Goal: Task Accomplishment & Management: Use online tool/utility

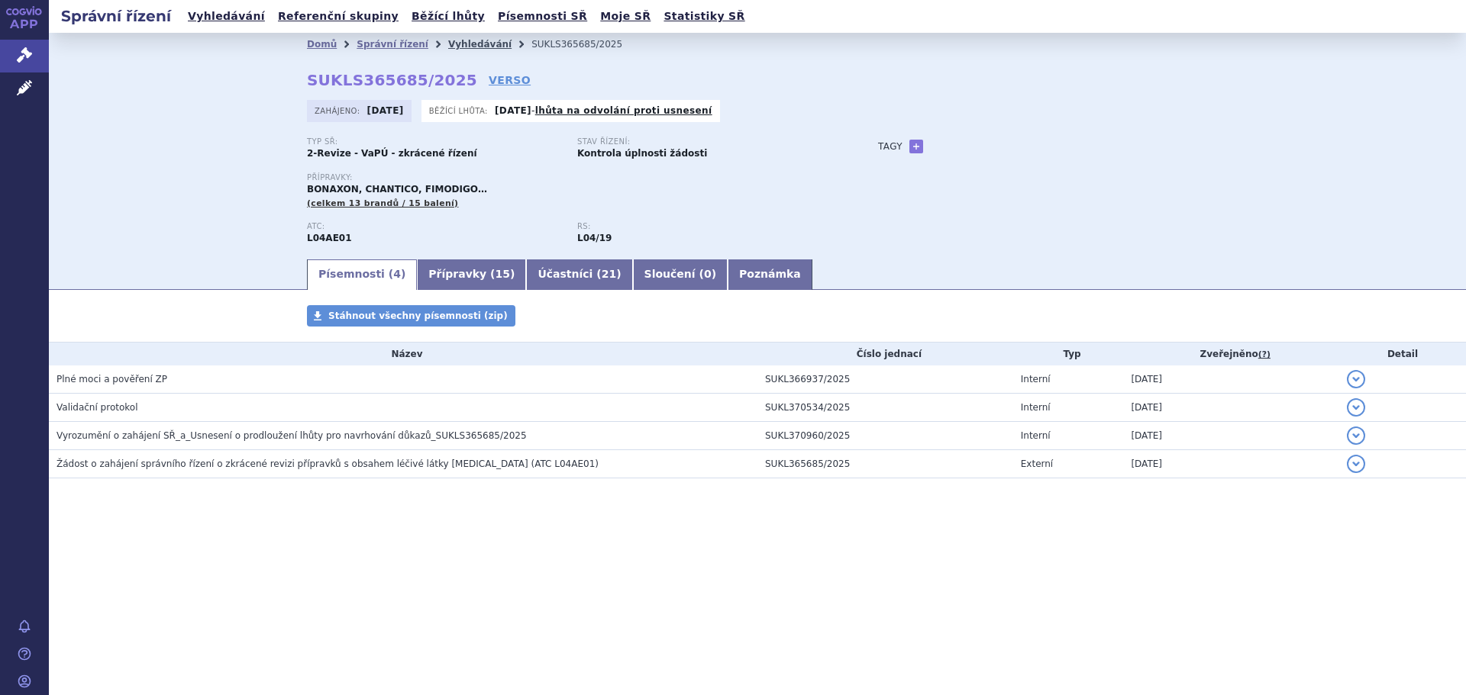
click at [453, 44] on link "Vyhledávání" at bounding box center [479, 44] width 63 height 11
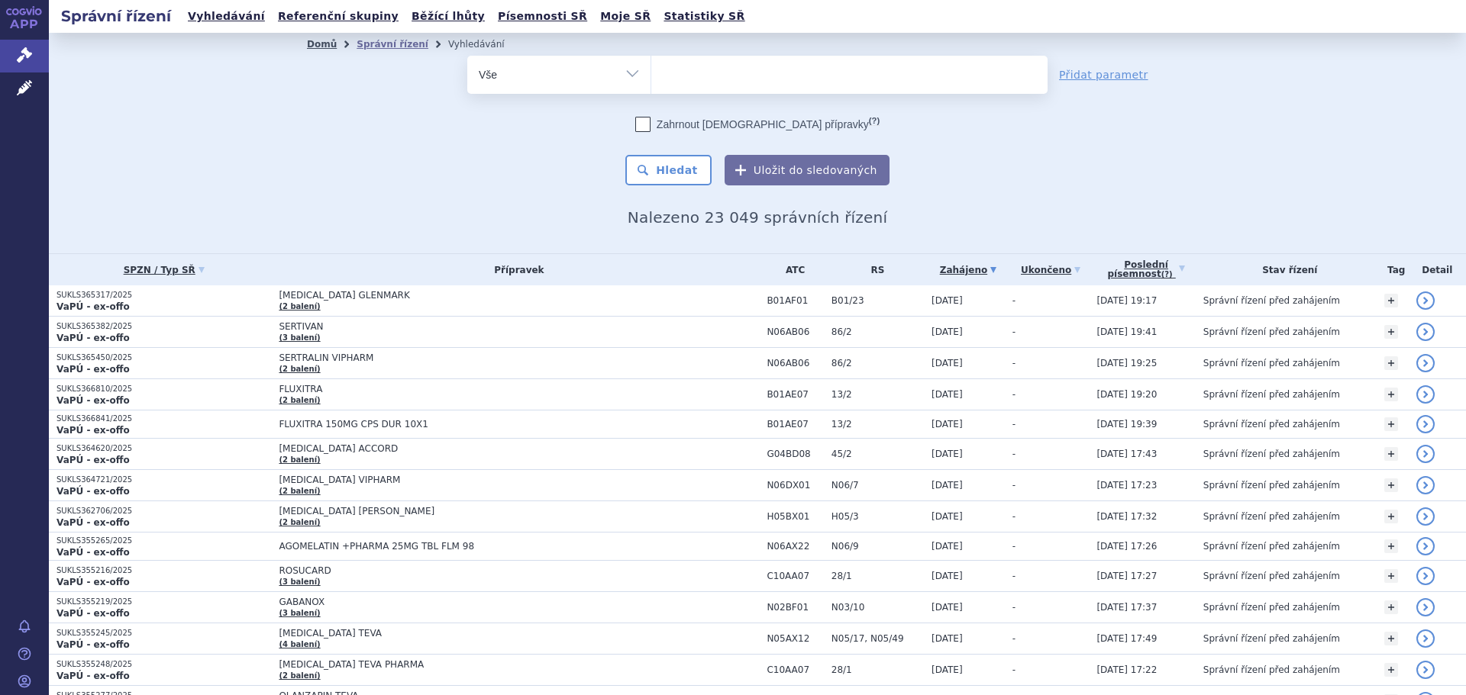
click at [318, 45] on link "Domů" at bounding box center [322, 44] width 30 height 11
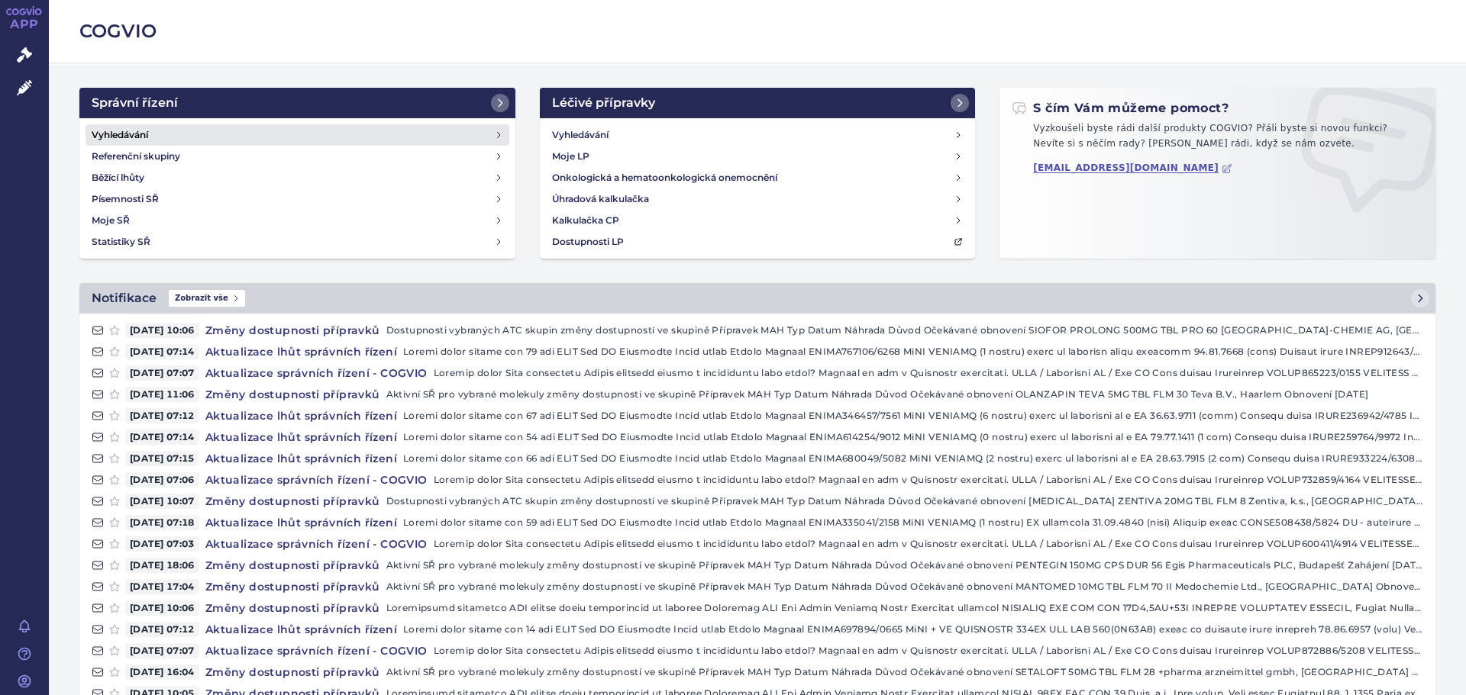
click at [133, 140] on h4 "Vyhledávání" at bounding box center [120, 134] width 56 height 15
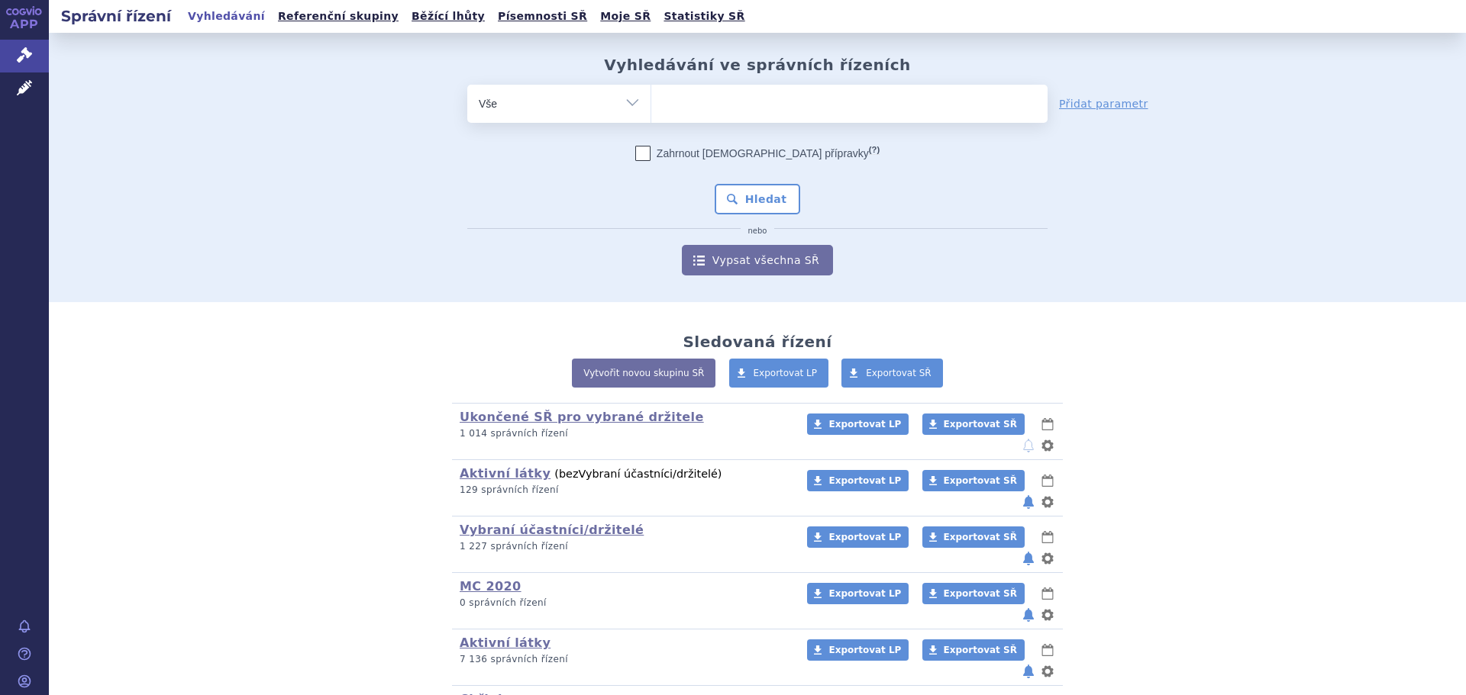
click at [860, 110] on ul at bounding box center [849, 101] width 396 height 32
click at [651, 110] on select at bounding box center [650, 103] width 1 height 38
type input "fi"
type input "fin"
type input "fing"
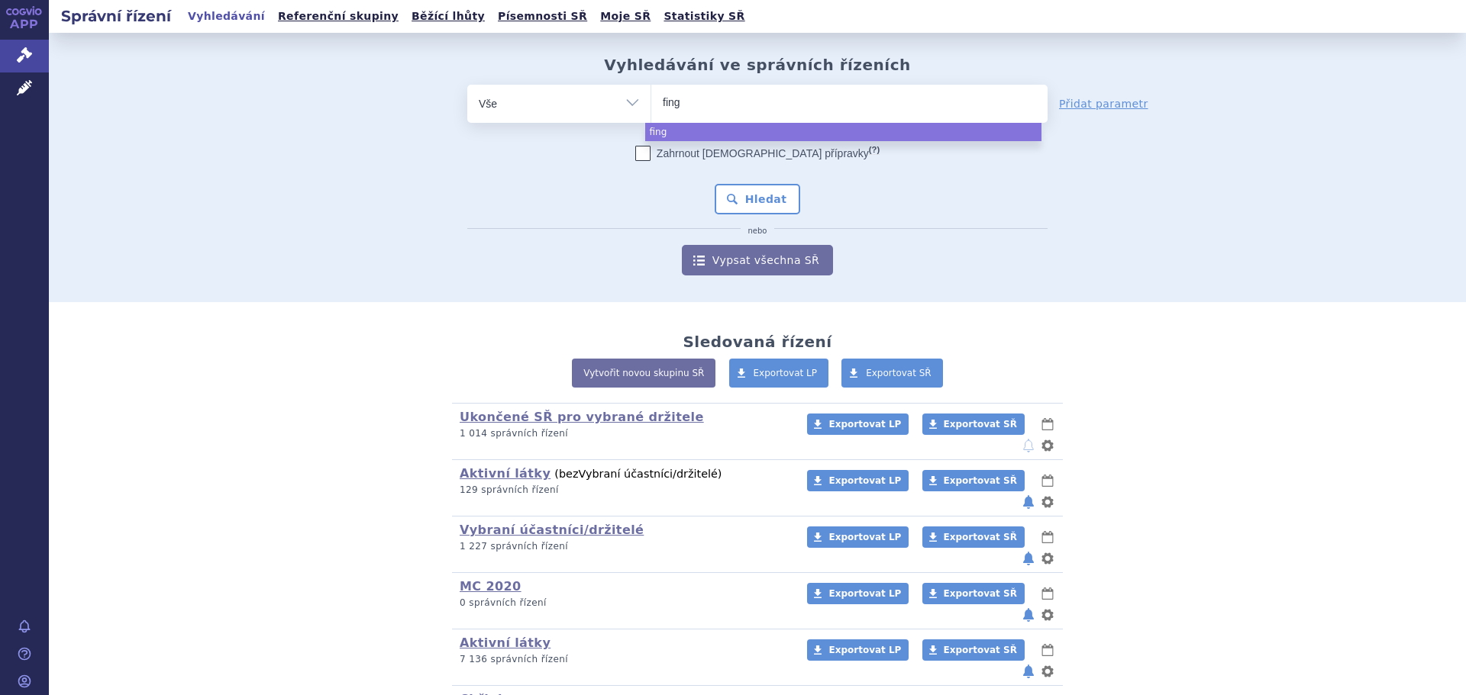
type input "fingl"
type input "finglo"
type input "fingl"
type input "fing"
type input "fingo"
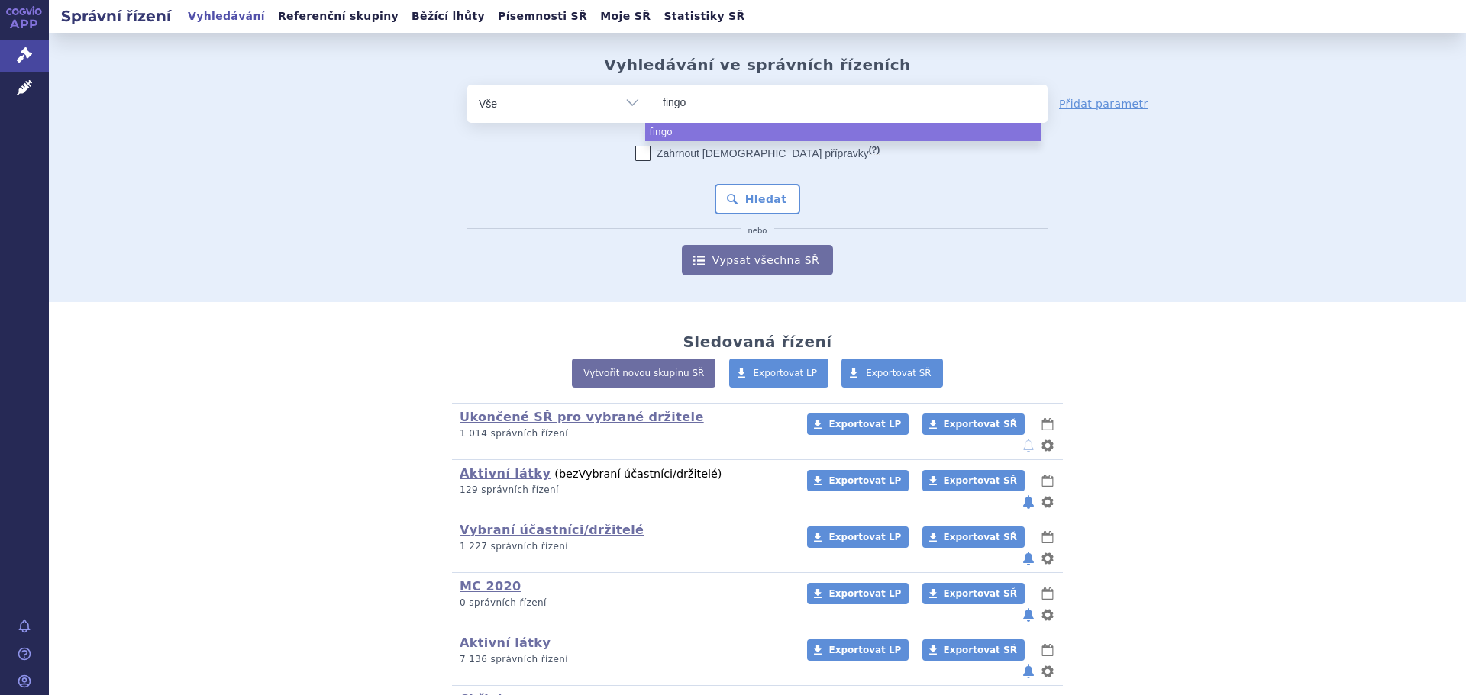
type input "fingol"
type input "fingoli"
type input "fingolim"
type input "fingolimo"
type input "fingolimod"
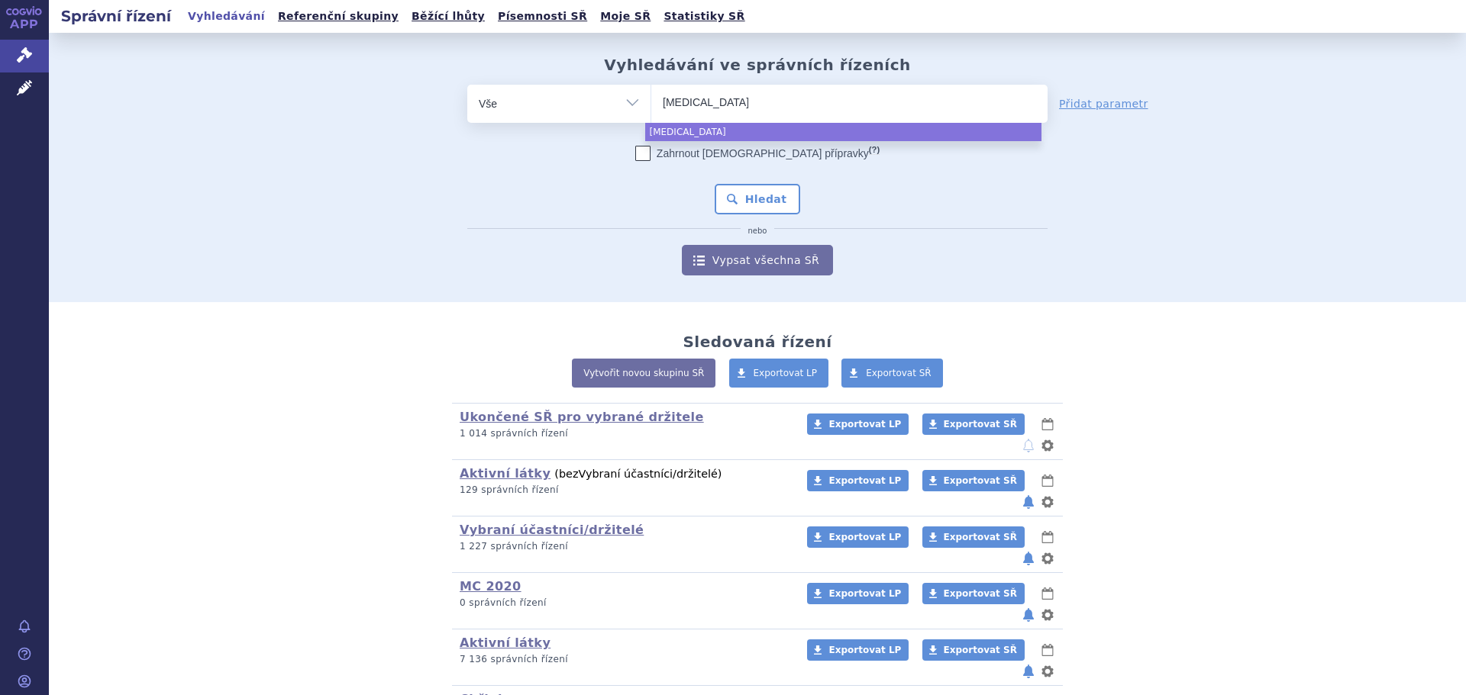
select select "fingolimod"
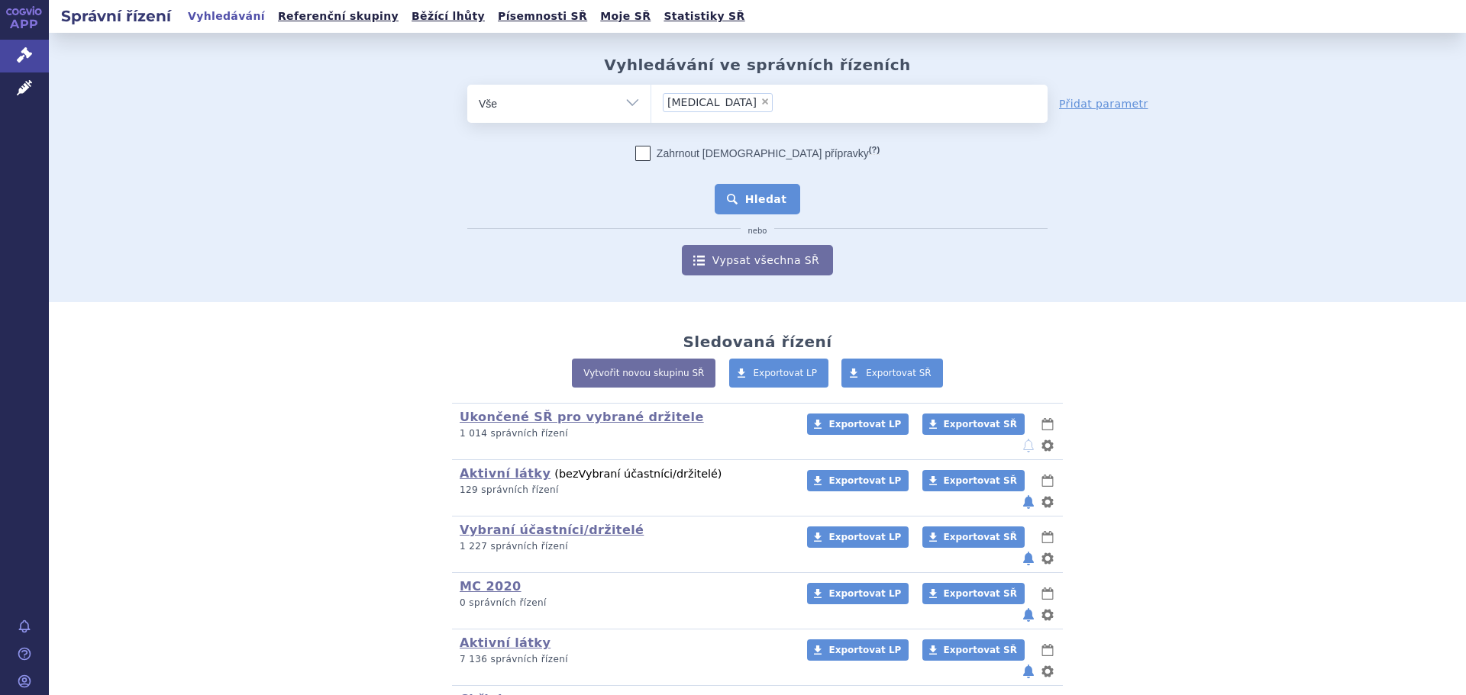
click at [775, 192] on button "Hledat" at bounding box center [758, 199] width 86 height 31
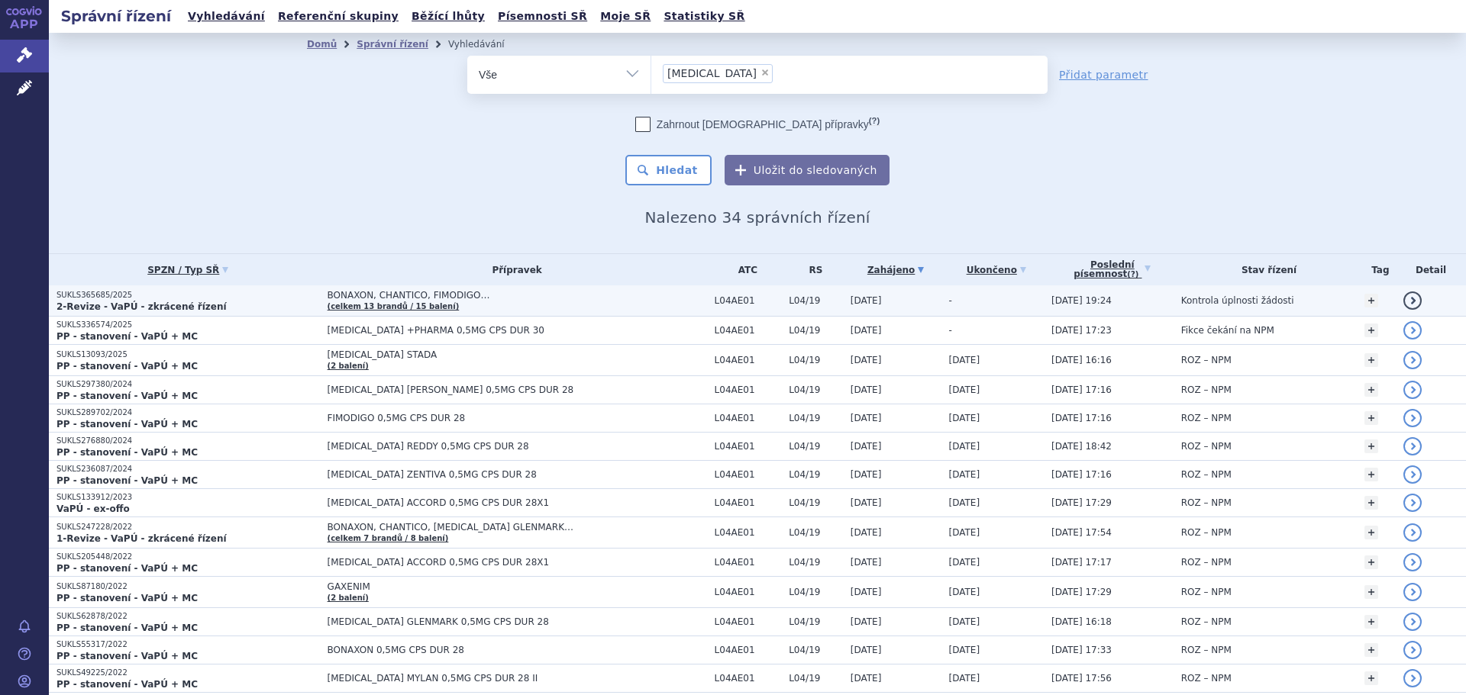
click at [534, 295] on span "BONAXON, CHANTICO, FIMODIGO…" at bounding box center [516, 295] width 379 height 11
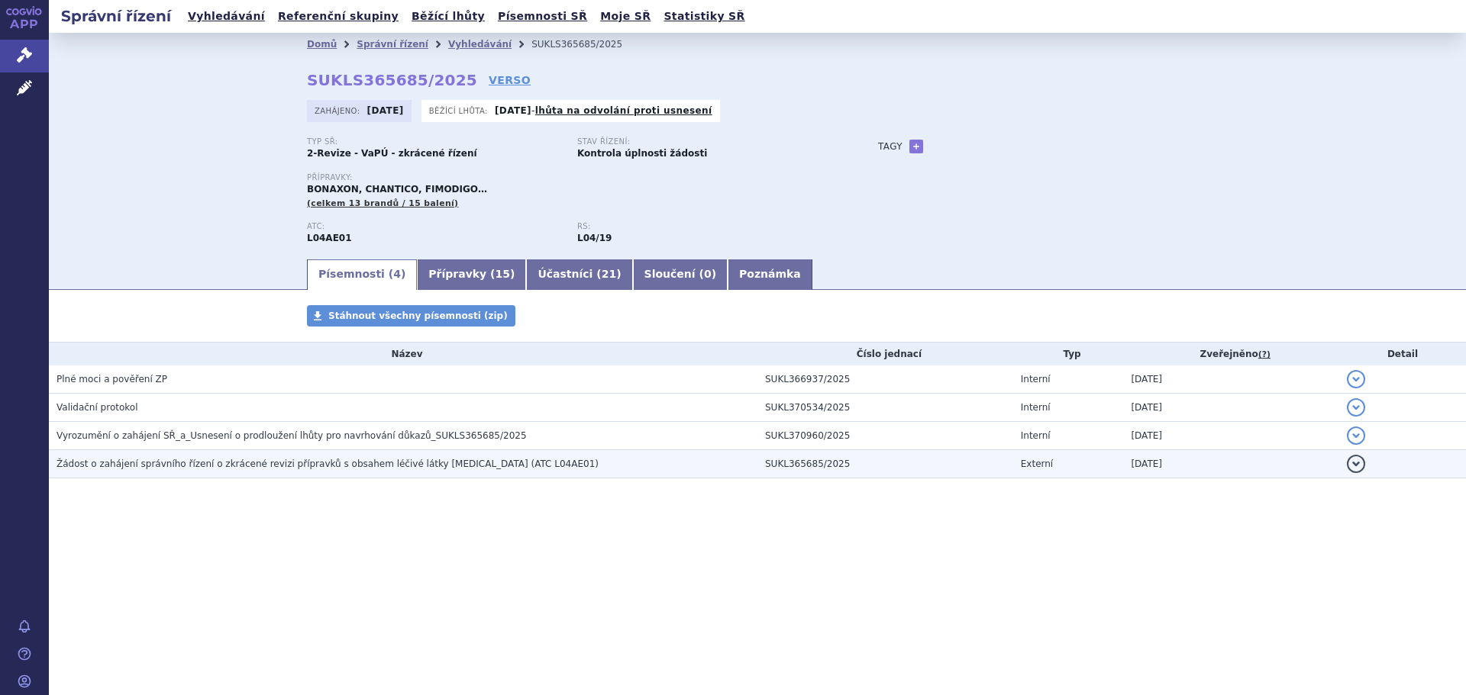
click at [138, 472] on h3 "Žádost o zahájení správního řízení o zkrácené revizi přípravků s obsahem léčivé…" at bounding box center [406, 463] width 701 height 15
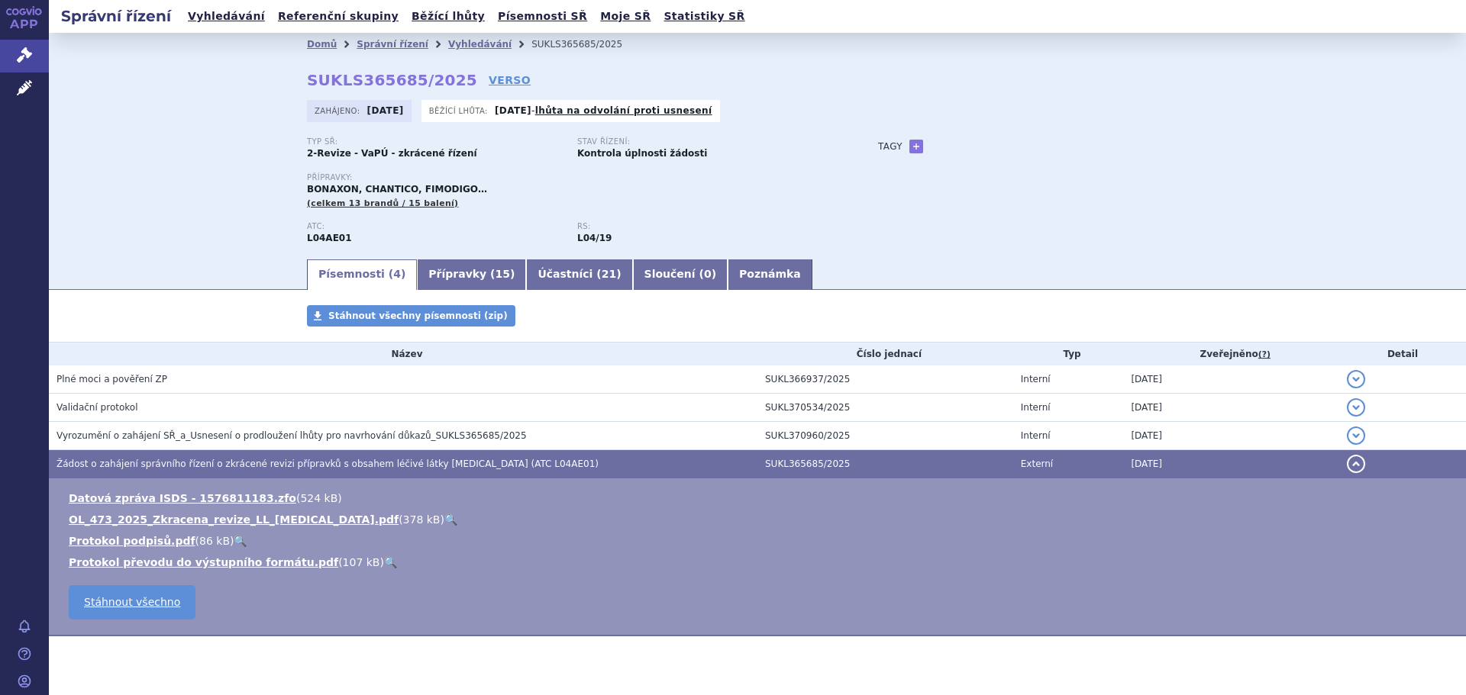
click at [444, 519] on link "🔍" at bounding box center [450, 520] width 13 height 12
click at [100, 80] on span "Léčivé přípravky" at bounding box center [109, 89] width 121 height 32
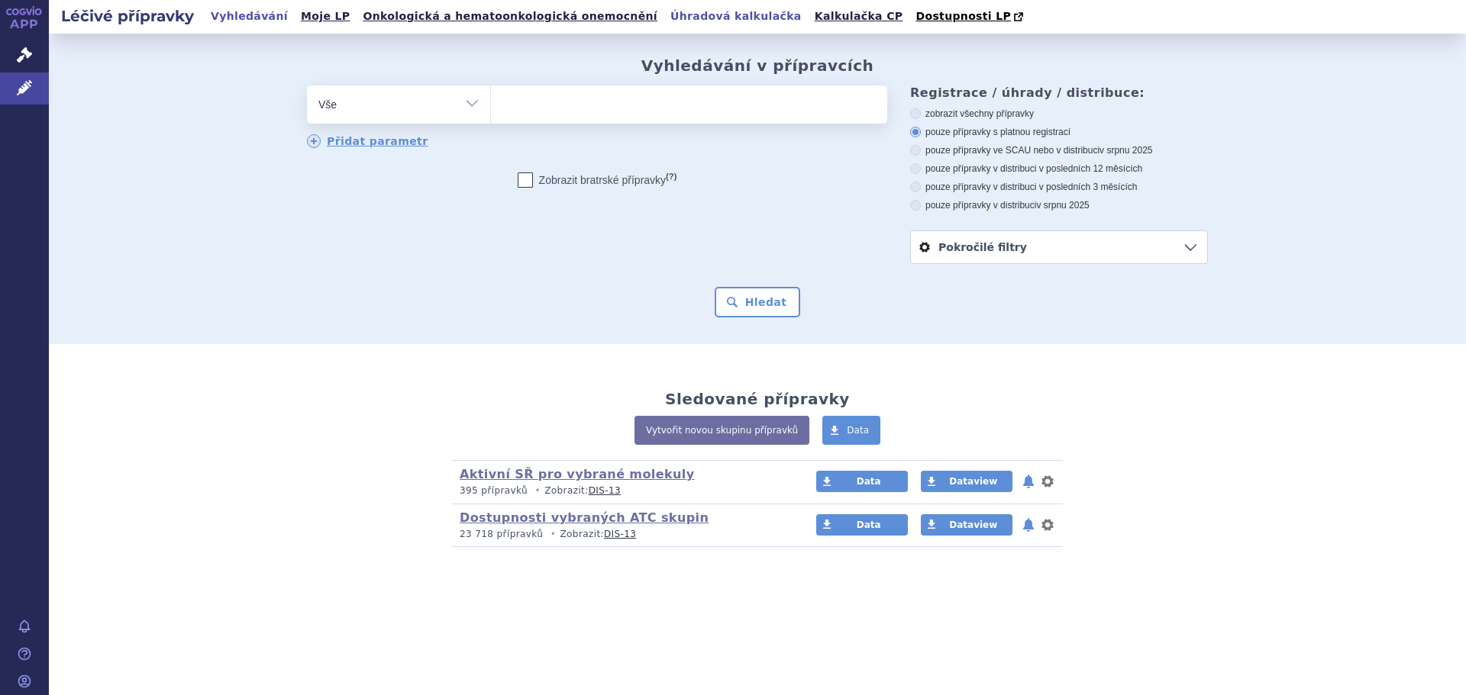
click at [666, 18] on link "Úhradová kalkulačka" at bounding box center [736, 16] width 140 height 21
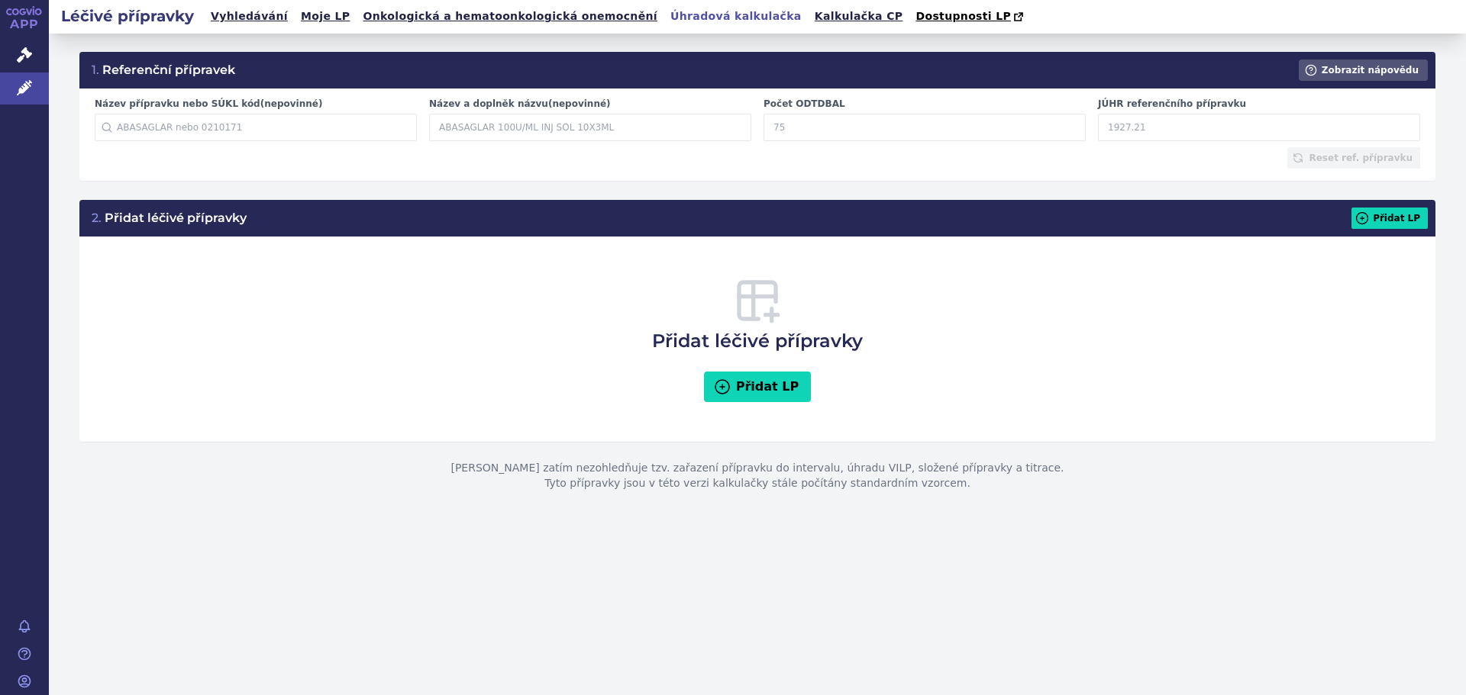
click at [302, 134] on input "Název přípravku nebo SÚKL kód (nepovinné)" at bounding box center [256, 127] width 322 height 27
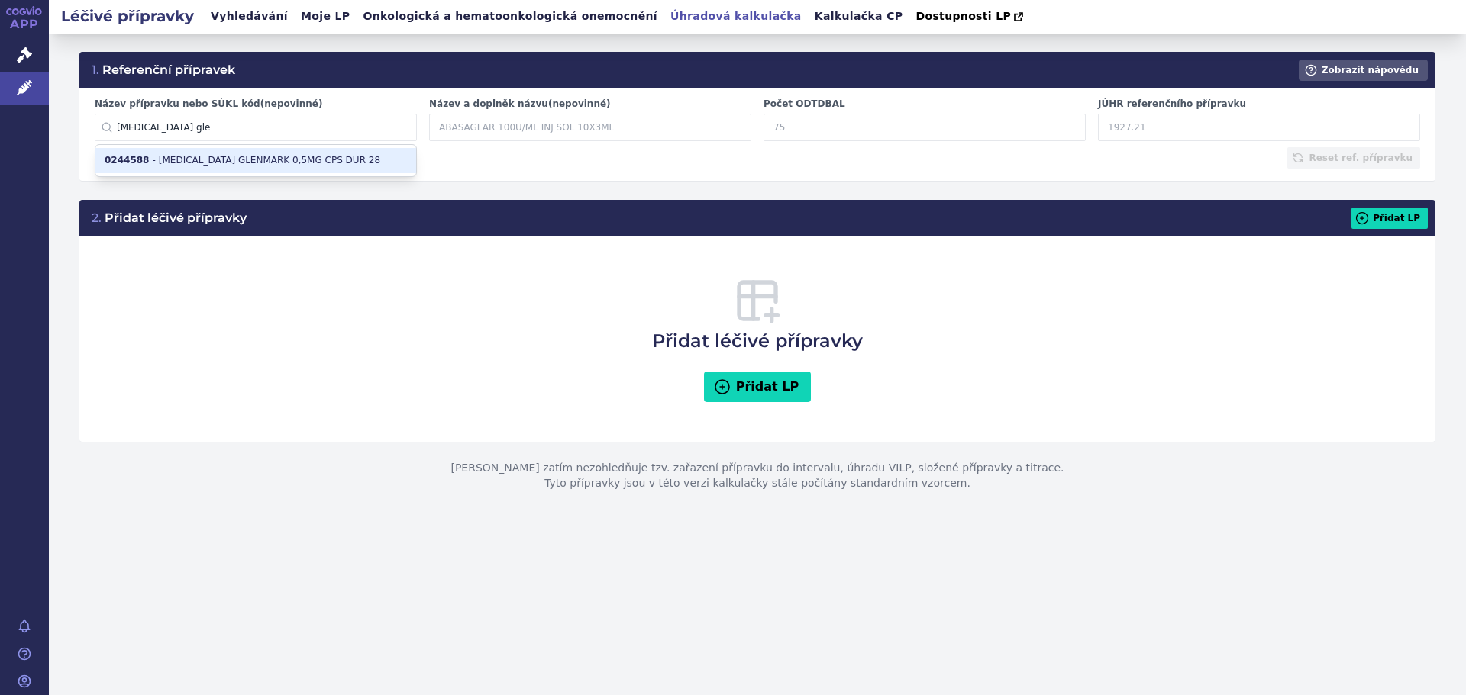
click at [310, 153] on li "0244588 - FINGOLIMOD GLENMARK 0,5MG CPS DUR 28" at bounding box center [255, 160] width 321 height 25
type input "0244588"
type input "FINGOLIMOD GLENMARK 0,5MG CPS DUR 28"
type input "28"
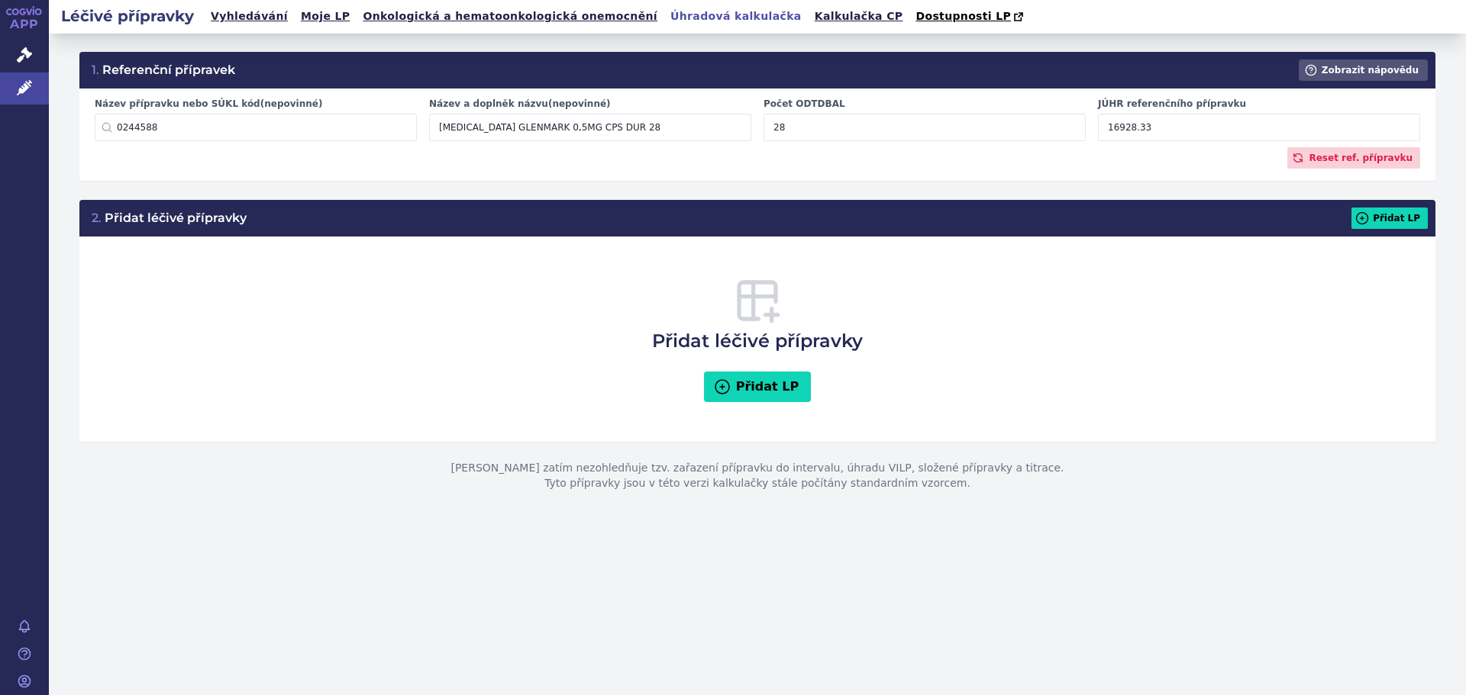
click at [1169, 134] on input "16928.33" at bounding box center [1259, 127] width 322 height 27
drag, startPoint x: 1182, startPoint y: 127, endPoint x: 1067, endPoint y: 133, distance: 115.4
click at [1067, 133] on div "Název přípravku nebo SÚKL kód (nepovinné) 0244588 0244588 - FINGOLIMOD GLENMARK…" at bounding box center [757, 123] width 1337 height 50
type input "6426.28"
click at [1386, 216] on button "Přidat LP" at bounding box center [1389, 218] width 76 height 21
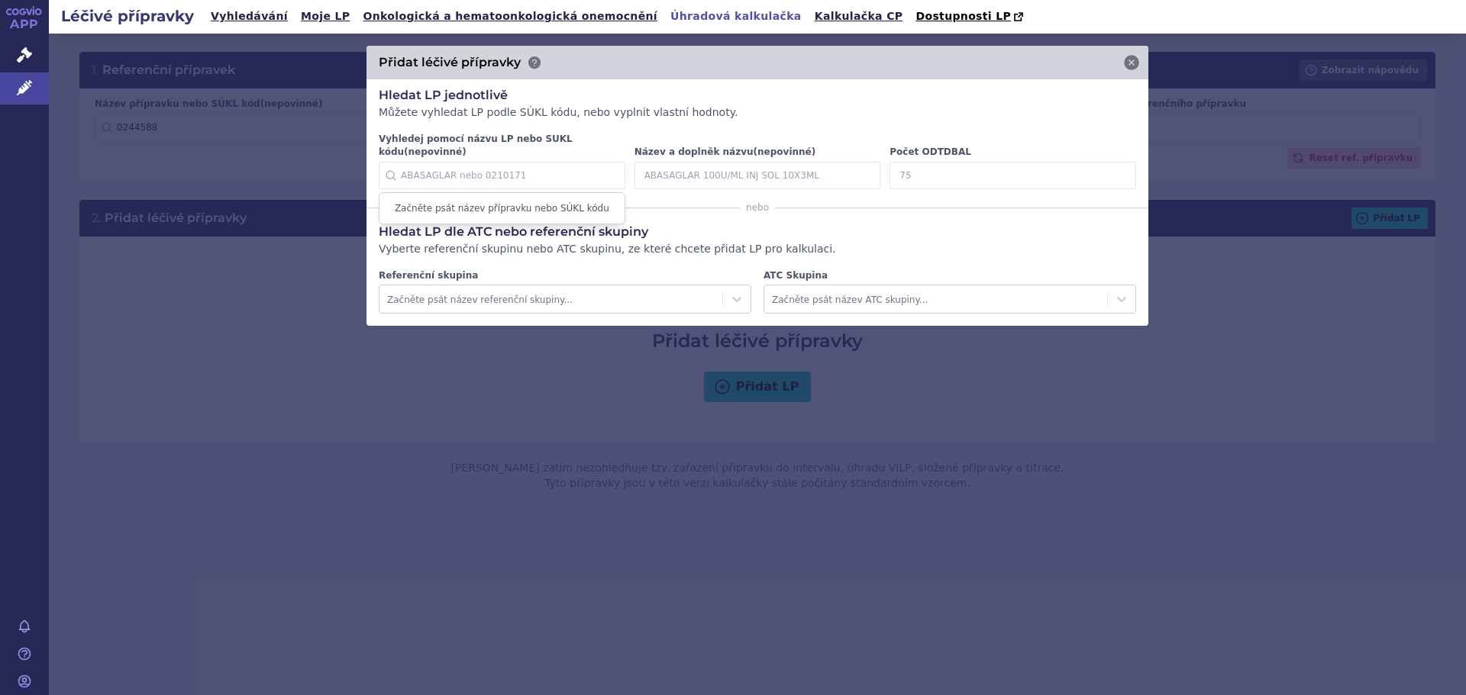
click at [435, 162] on input "Vyhledej pomocí názvu LP nebo SUKL kódu (nepovinné)" at bounding box center [502, 175] width 247 height 27
click at [488, 202] on li "0255213 - FINGOLIMOD MYLAN 0,5MG CPS DUR 28 II" at bounding box center [501, 215] width 245 height 38
type input "0255213"
type input "FINGOLIMOD MYLAN"
type input "28"
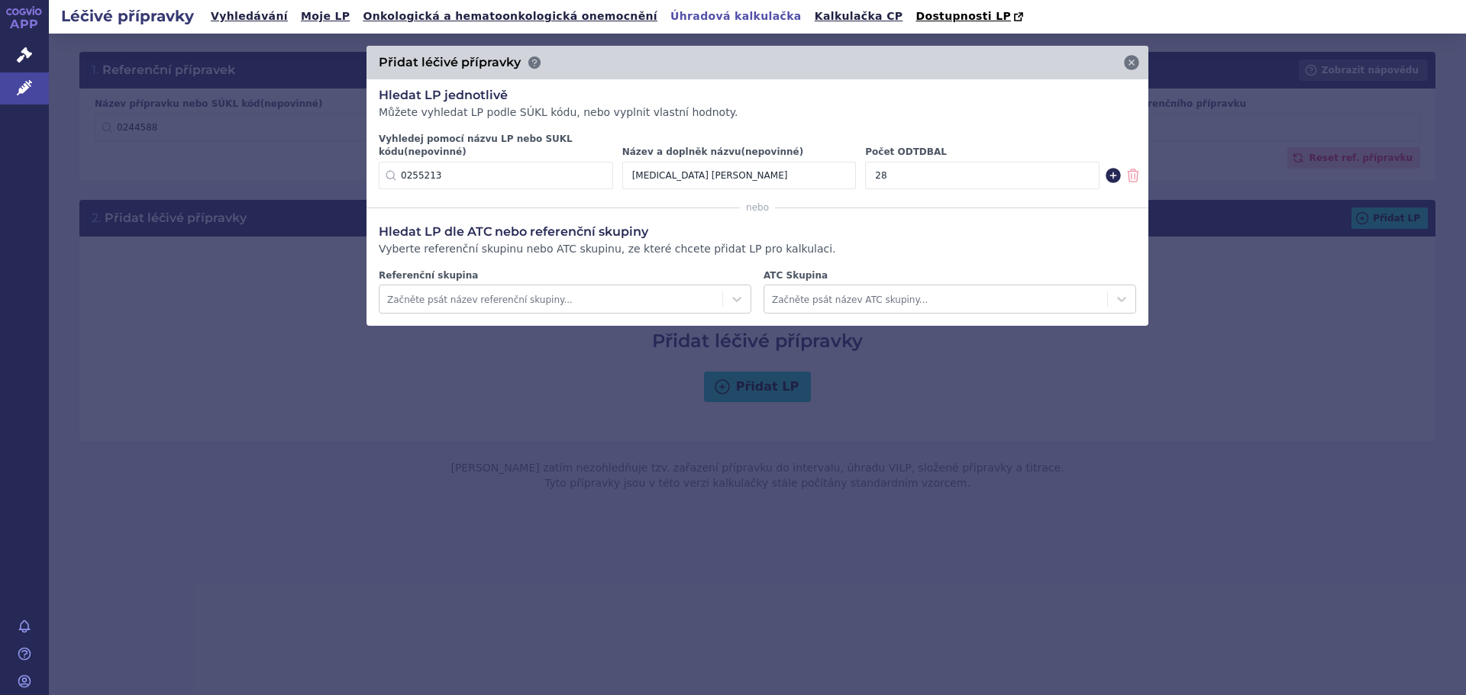
click at [1114, 168] on icon at bounding box center [1112, 175] width 15 height 15
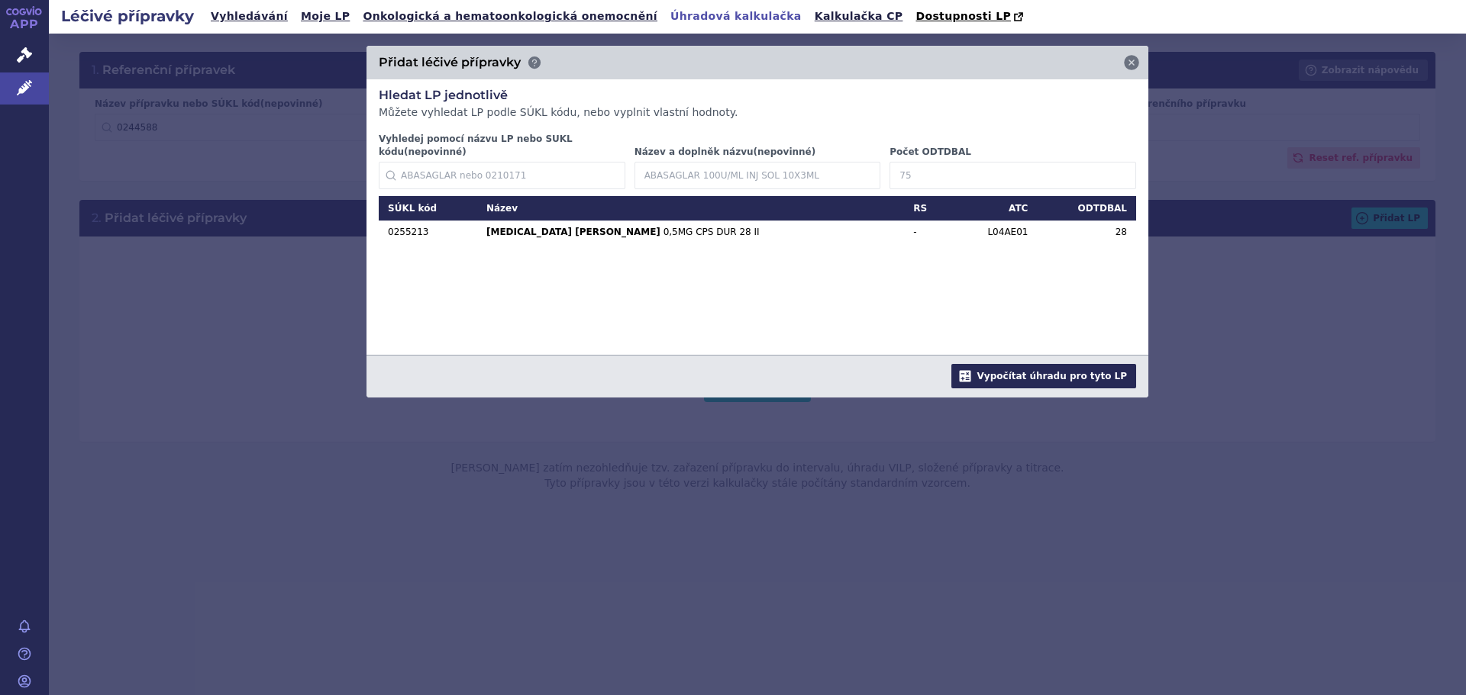
click at [1038, 373] on button "Vypočítat úhradu pro tyto LP" at bounding box center [1043, 376] width 185 height 24
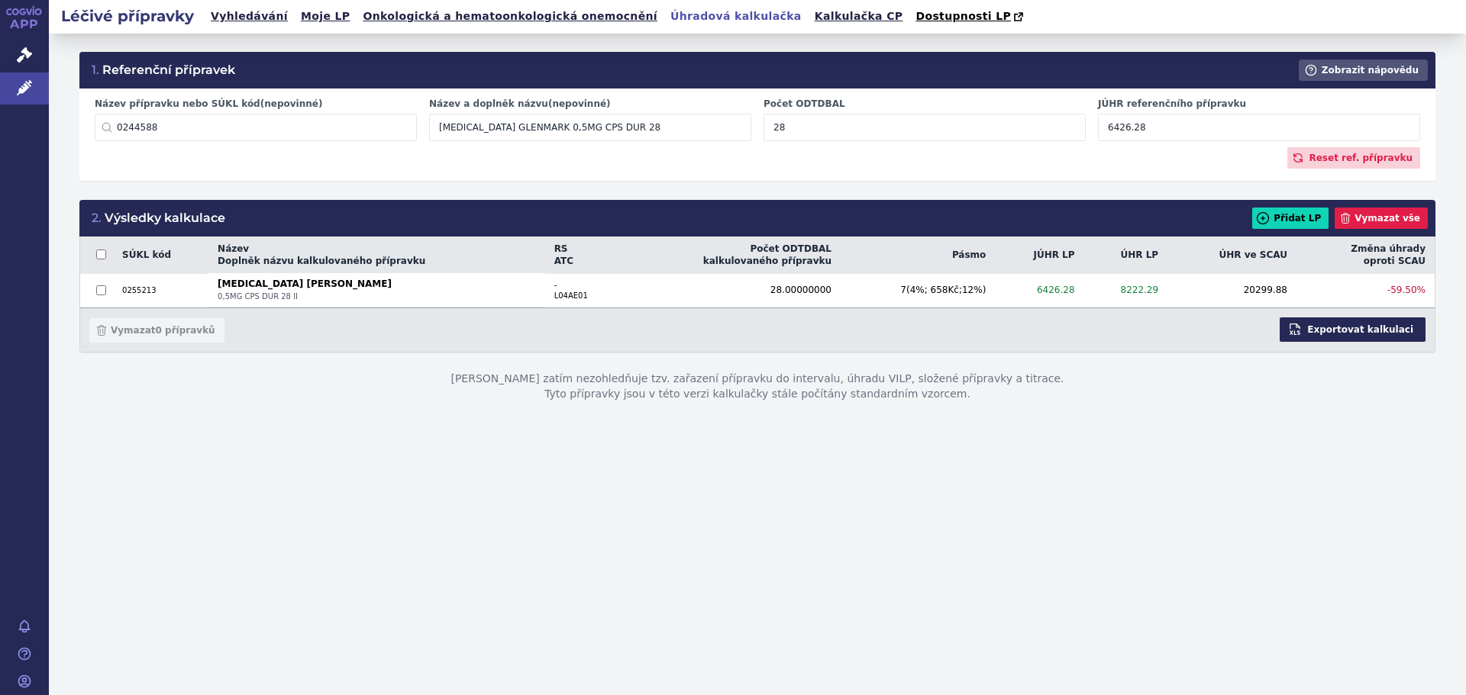
click at [1380, 331] on button "Exportovat kalkulaci" at bounding box center [1352, 330] width 146 height 24
click at [810, 14] on link "Kalkulačka CP" at bounding box center [859, 16] width 98 height 21
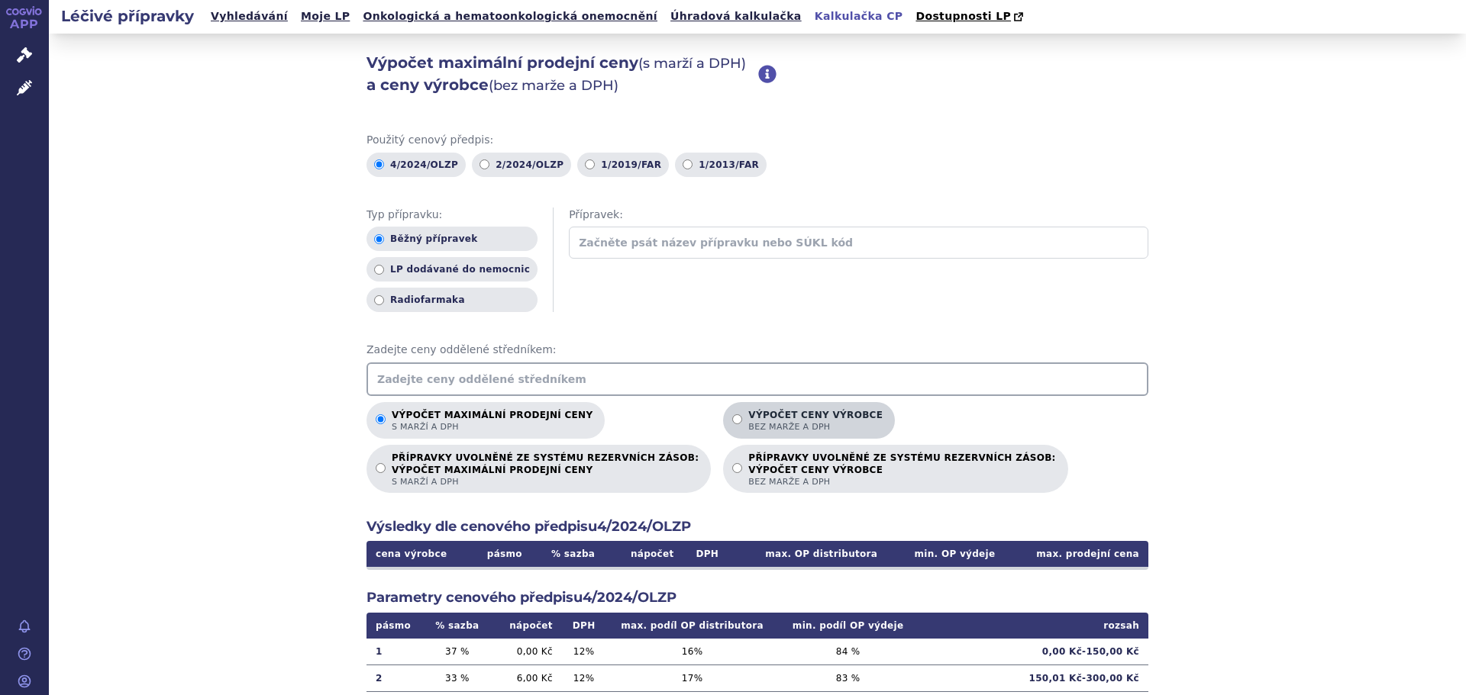
click at [748, 419] on p "Výpočet ceny výrobce bez marže a DPH" at bounding box center [815, 421] width 134 height 23
click at [732, 419] on input "Výpočet ceny výrobce bez marže a DPH" at bounding box center [737, 420] width 10 height 10
radio input "true"
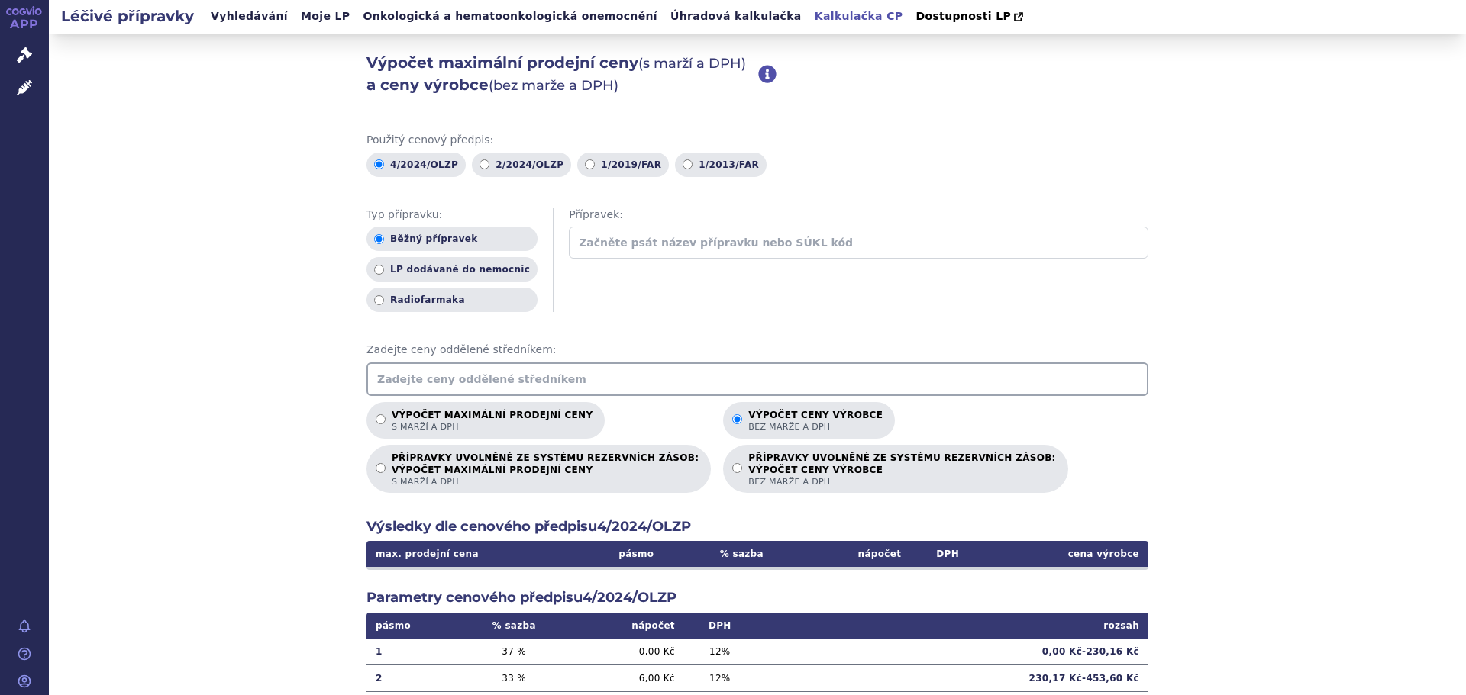
click at [703, 381] on input "text" at bounding box center [757, 380] width 782 height 34
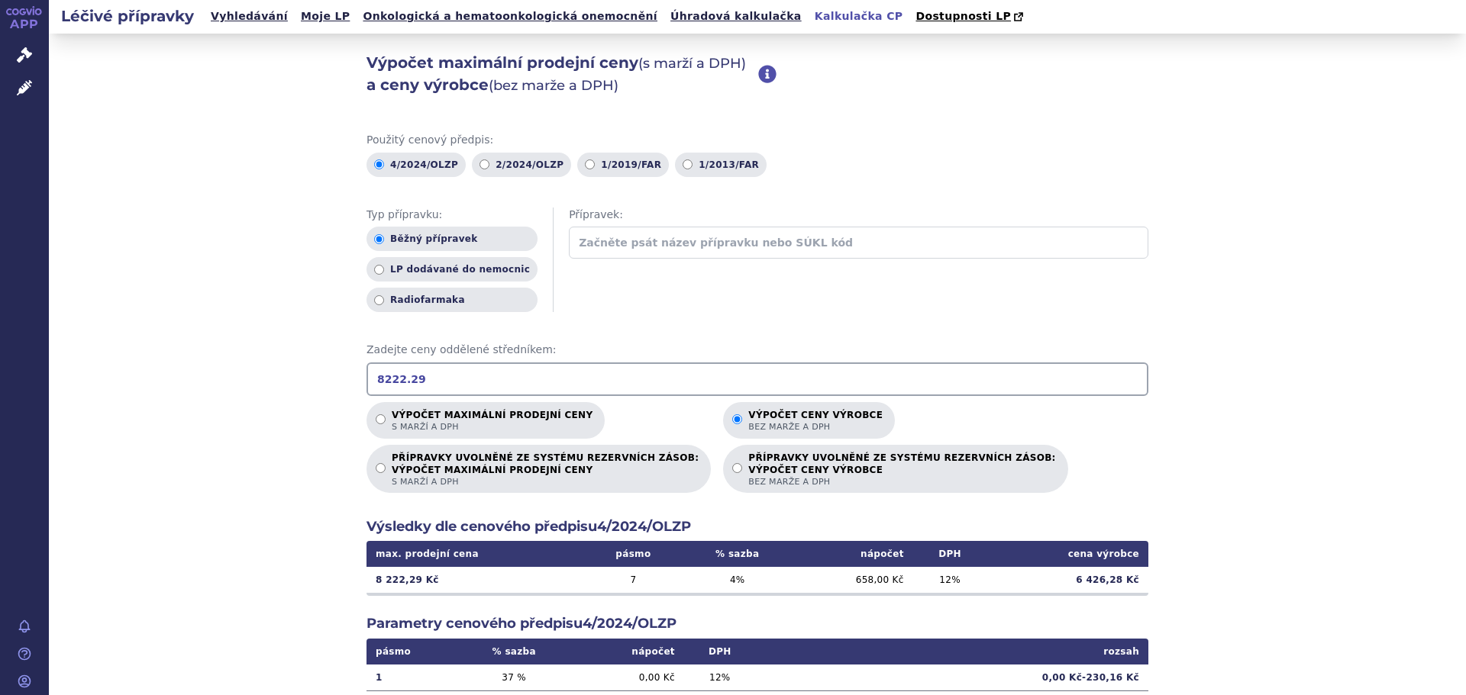
type input "8222.29"
click at [278, 640] on div "Výpočet maximální prodejní ceny (s marží a DPH) a ceny výrobce (bez marže a DPH…" at bounding box center [757, 479] width 1417 height 891
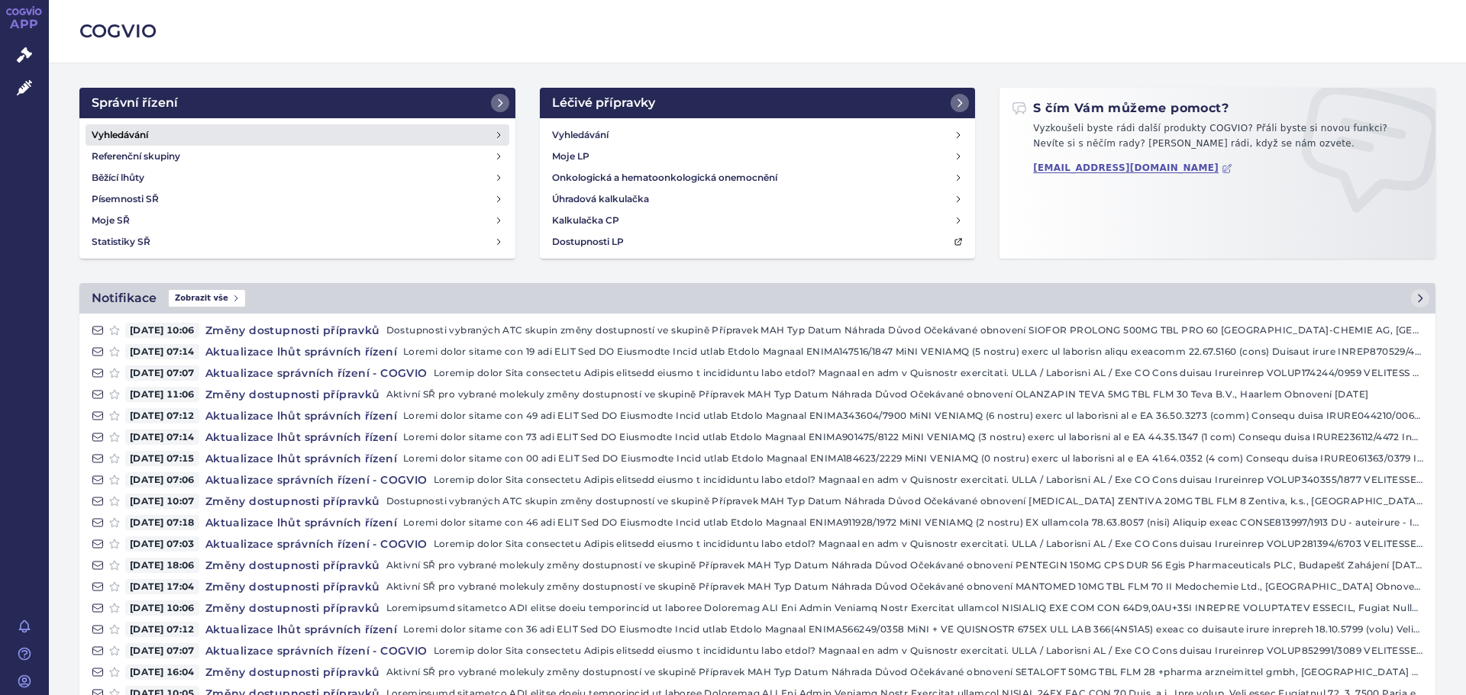
click at [128, 137] on h4 "Vyhledávání" at bounding box center [120, 134] width 56 height 15
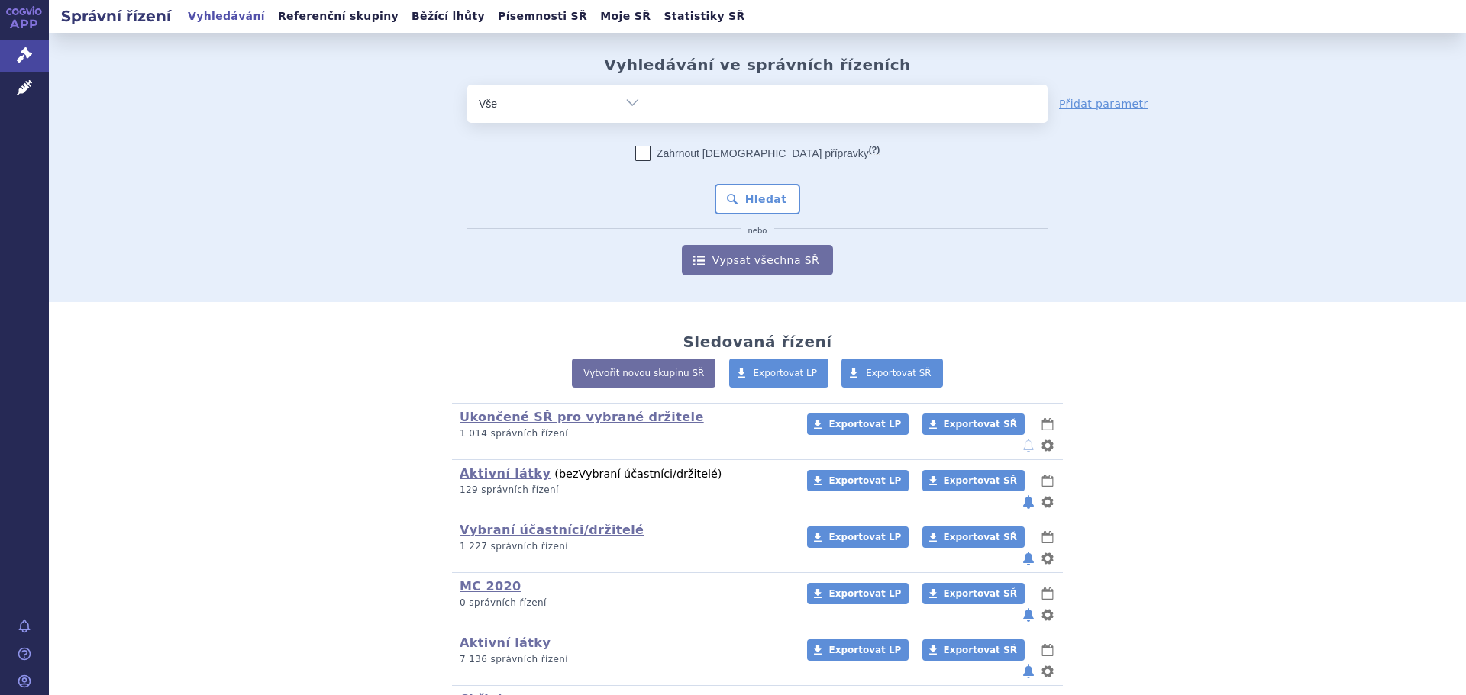
click at [693, 103] on ul at bounding box center [849, 101] width 396 height 32
click at [651, 103] on select at bounding box center [650, 103] width 1 height 38
type input "FI"
type input "FIN"
type input "FINGO"
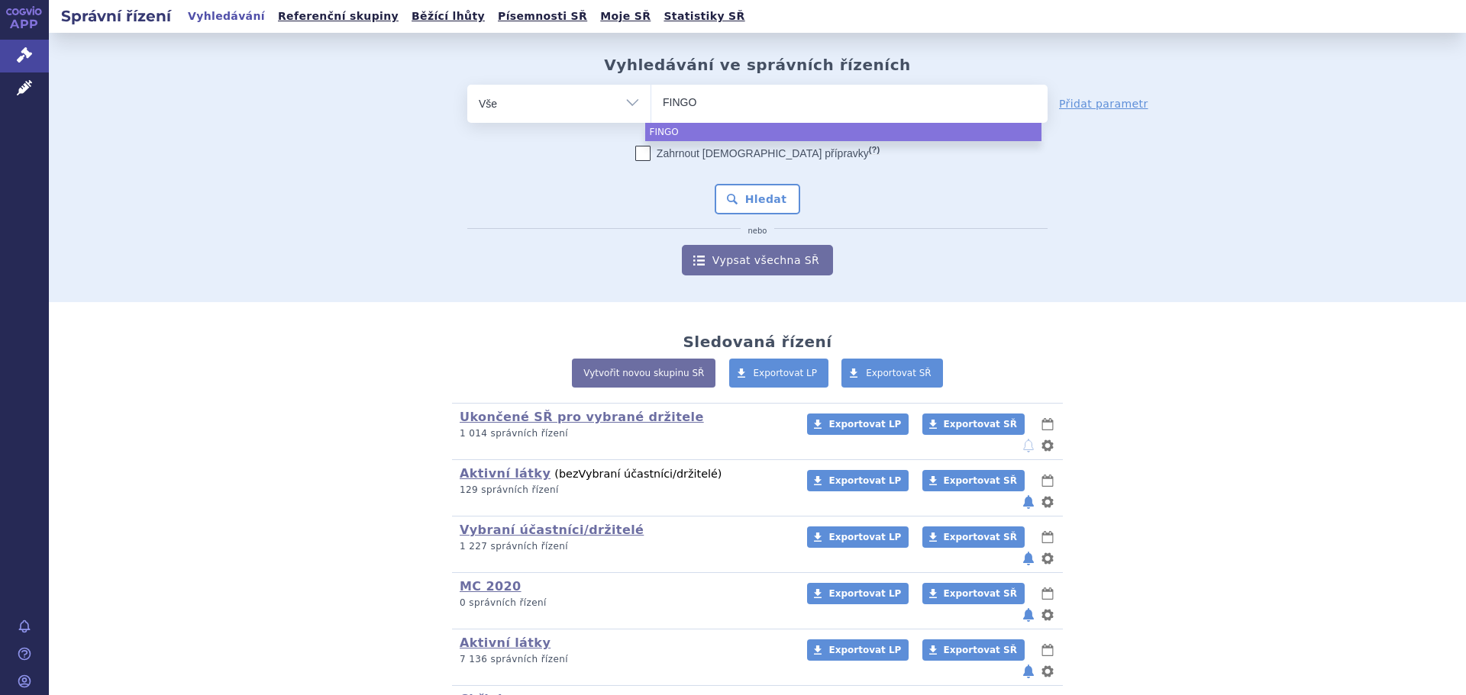
type input "FINGOL"
type input "FINGOLI"
type input "FINGOLIM"
type input "FINGOLIMO"
type input "[MEDICAL_DATA]"
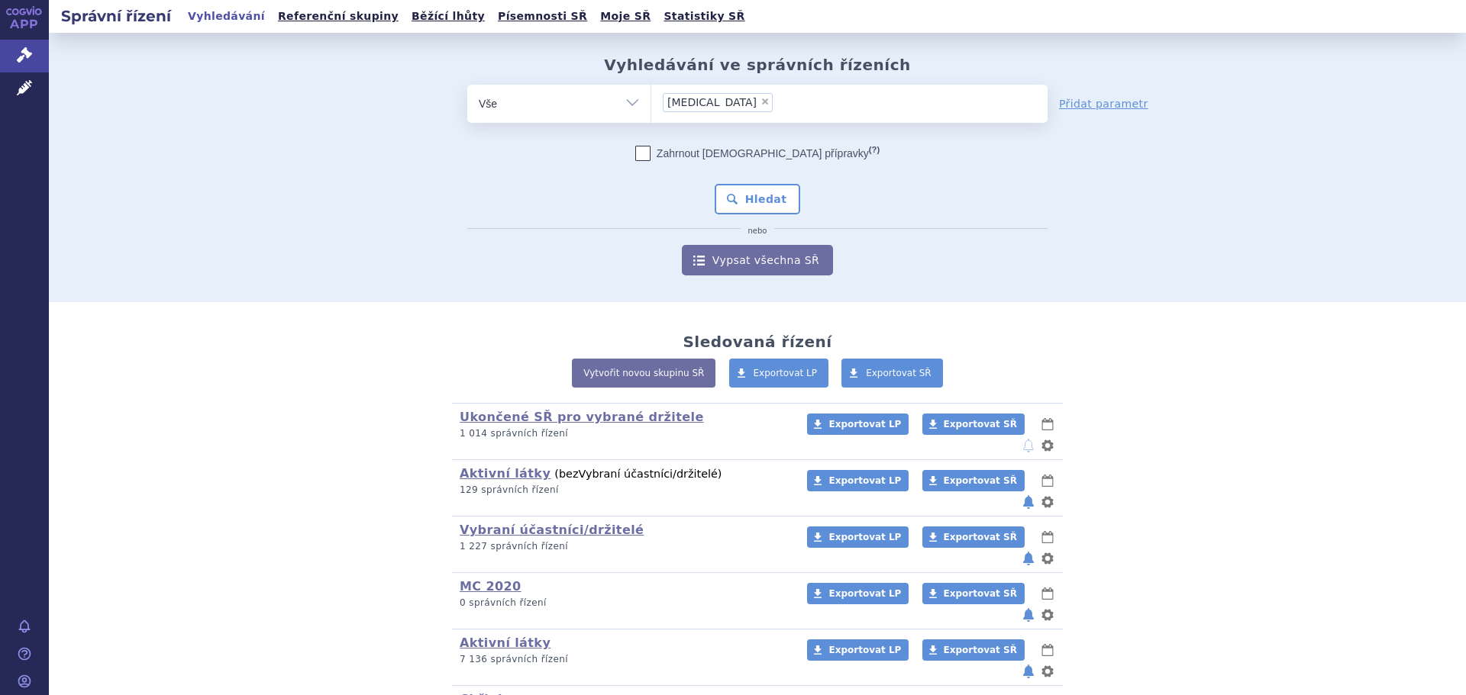
select select "[MEDICAL_DATA]"
drag, startPoint x: 766, startPoint y: 182, endPoint x: 767, endPoint y: 195, distance: 13.8
click at [766, 184] on div "Zahrnout bratrské přípravky (?) Hledat nebo Vypsat všechna SŘ" at bounding box center [757, 211] width 580 height 130
click at [767, 198] on button "Hledat" at bounding box center [758, 199] width 86 height 31
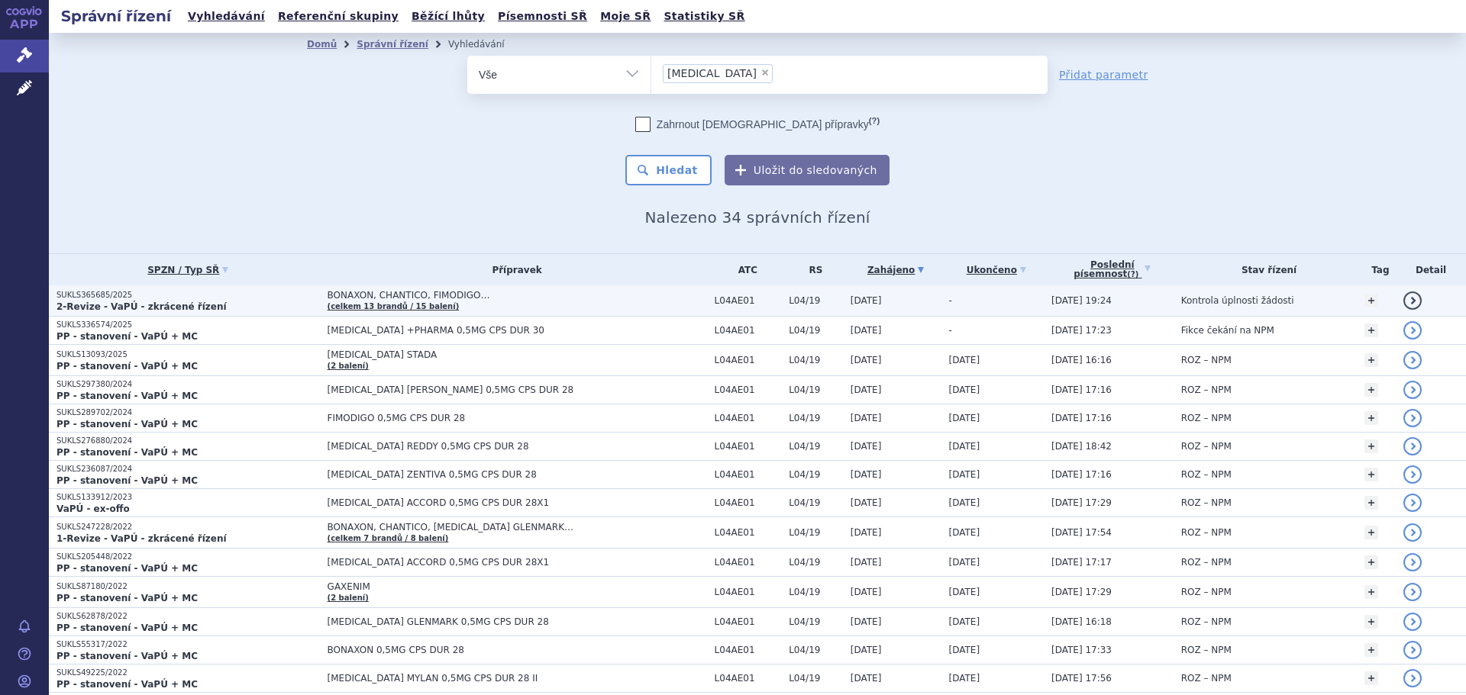
click at [492, 298] on span "BONAXON, CHANTICO, FIMODIGO…" at bounding box center [516, 295] width 379 height 11
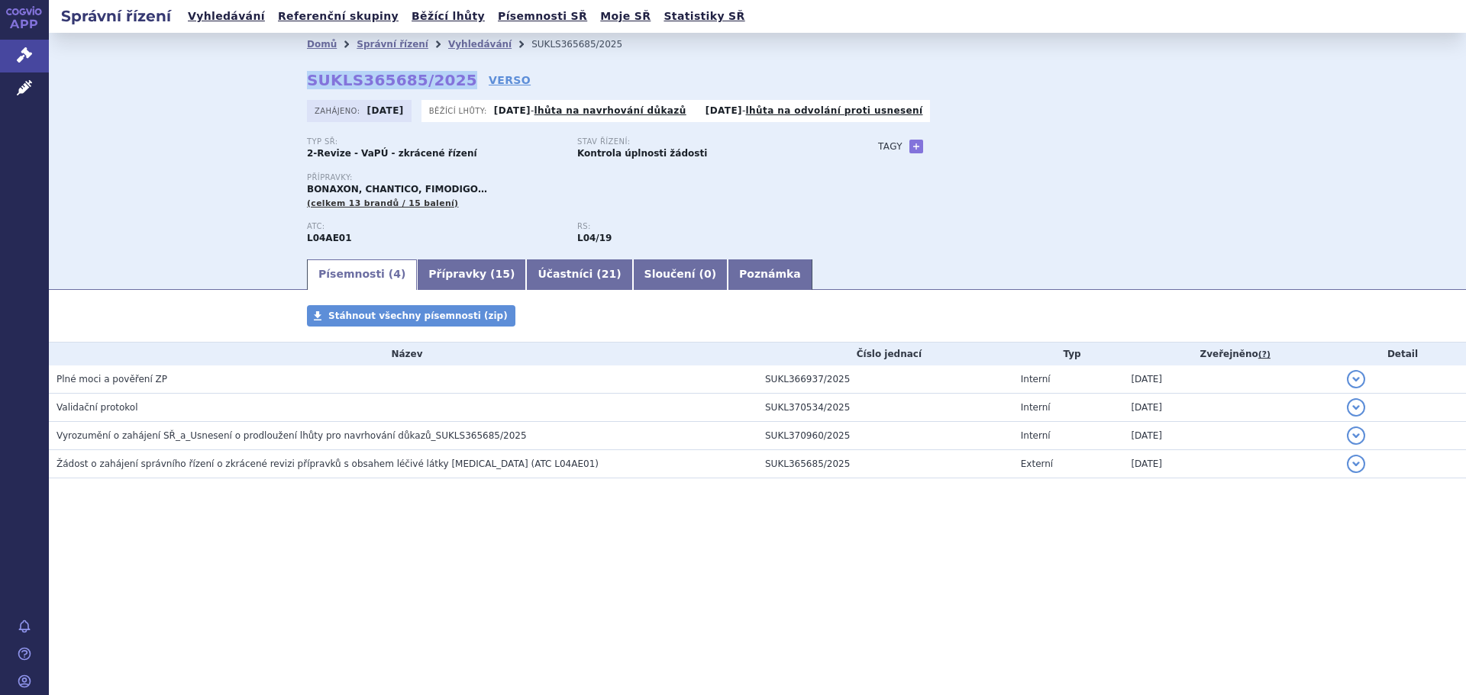
drag, startPoint x: 308, startPoint y: 78, endPoint x: 446, endPoint y: 81, distance: 138.2
click at [446, 81] on strong "SUKLS365685/2025" at bounding box center [392, 80] width 170 height 18
copy strong "SUKLS365685/2025"
